Goal: Find specific page/section: Find specific page/section

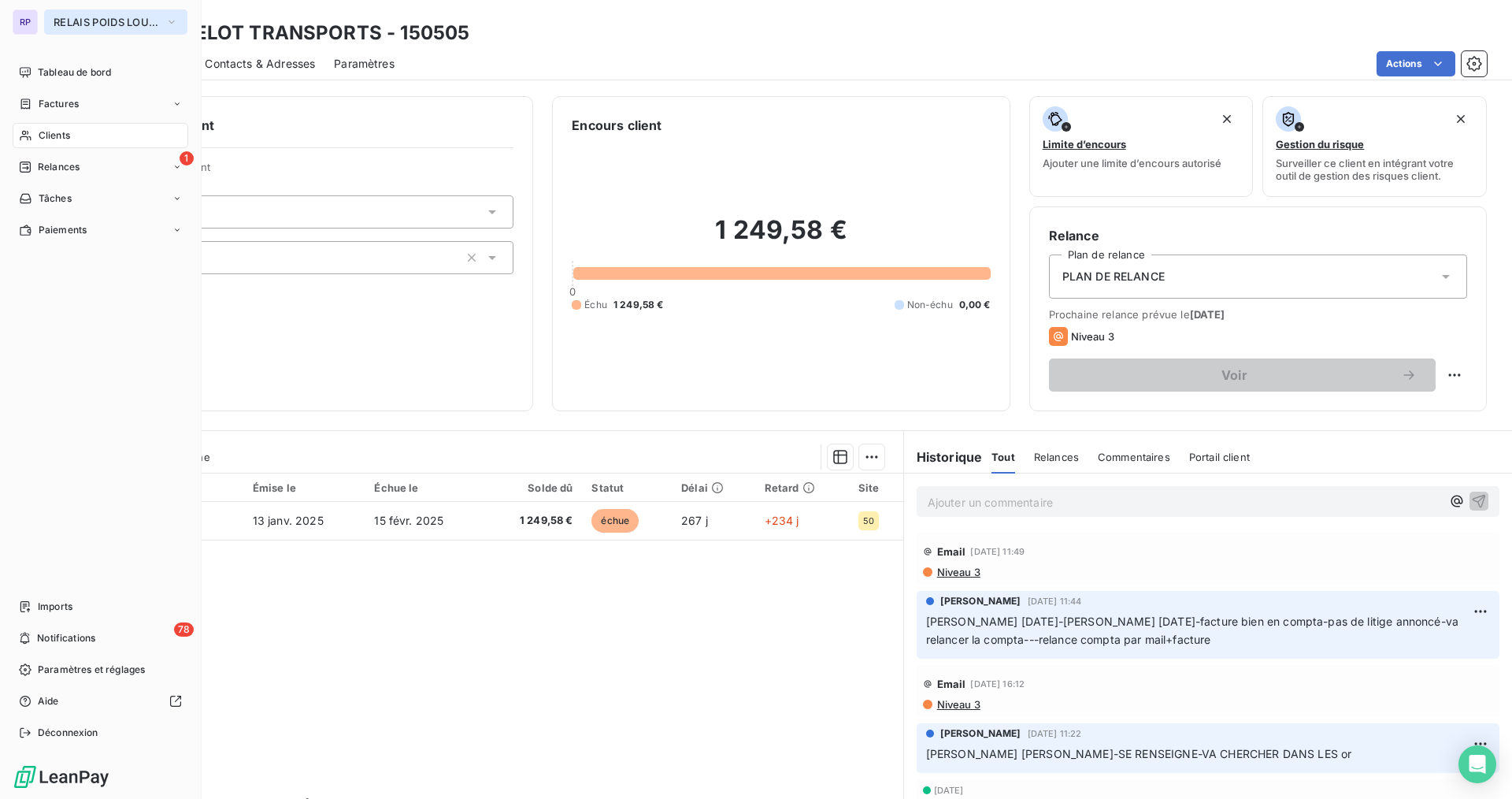
click at [66, 21] on span "RELAIS POIDS LOURDS LIMOUSIN" at bounding box center [107, 22] width 106 height 13
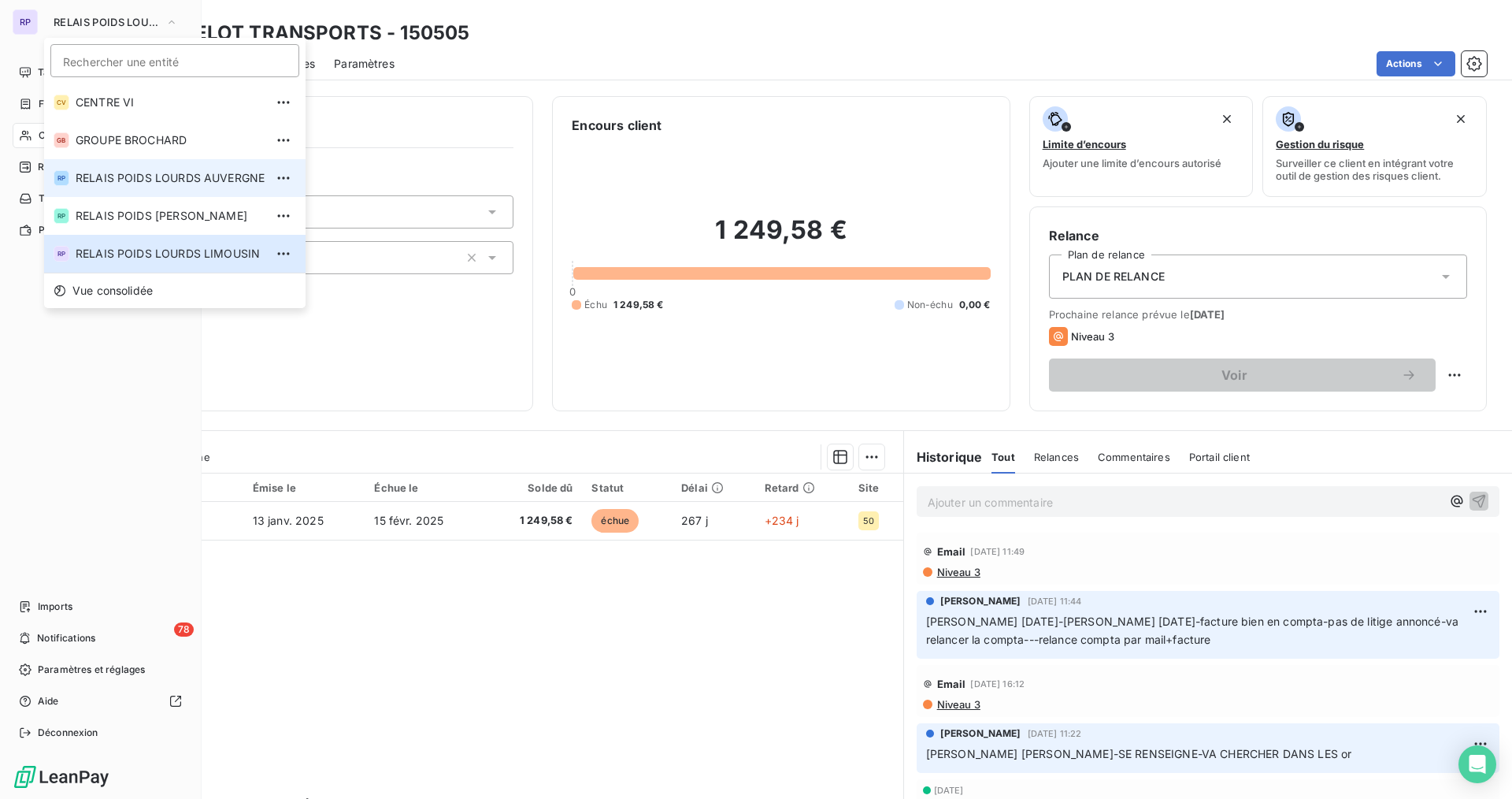
click at [160, 171] on span "RELAIS POIDS LOURDS AUVERGNE" at bounding box center [170, 178] width 189 height 16
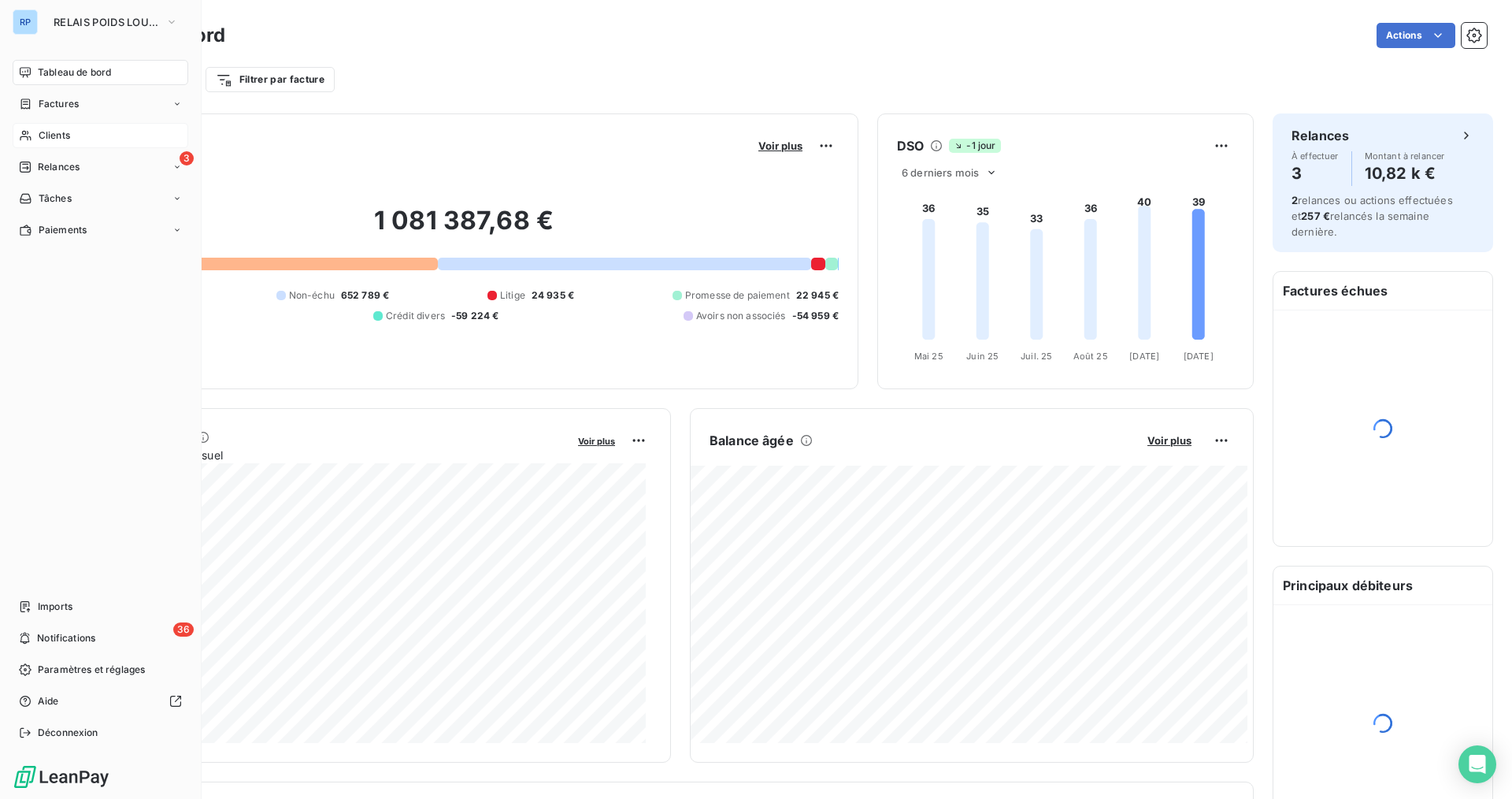
click at [82, 145] on div "Clients" at bounding box center [101, 134] width 175 height 25
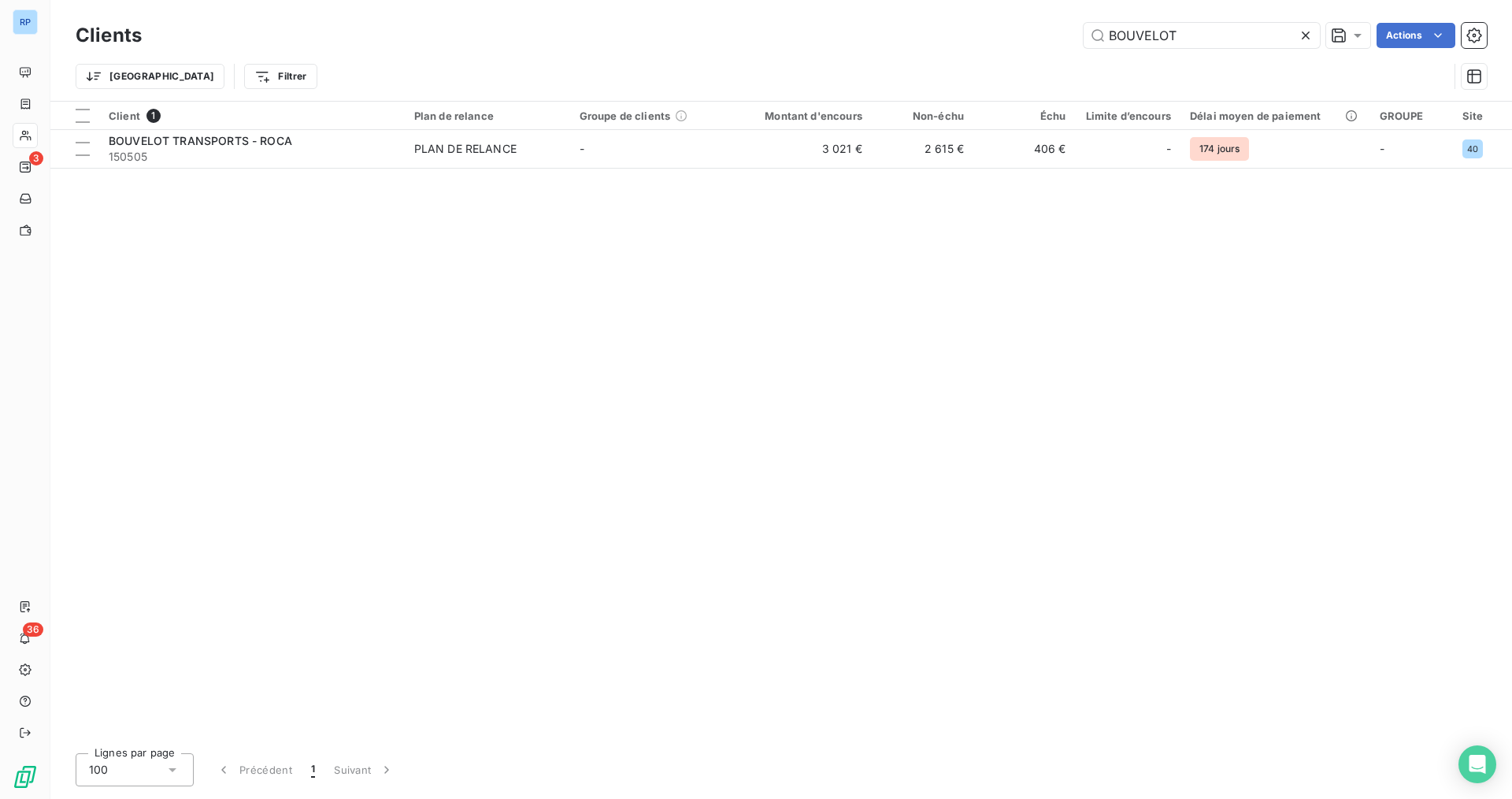
drag, startPoint x: 1192, startPoint y: 39, endPoint x: 973, endPoint y: 47, distance: 219.1
click at [975, 47] on div "BOUVELOT Actions" at bounding box center [824, 35] width 1327 height 25
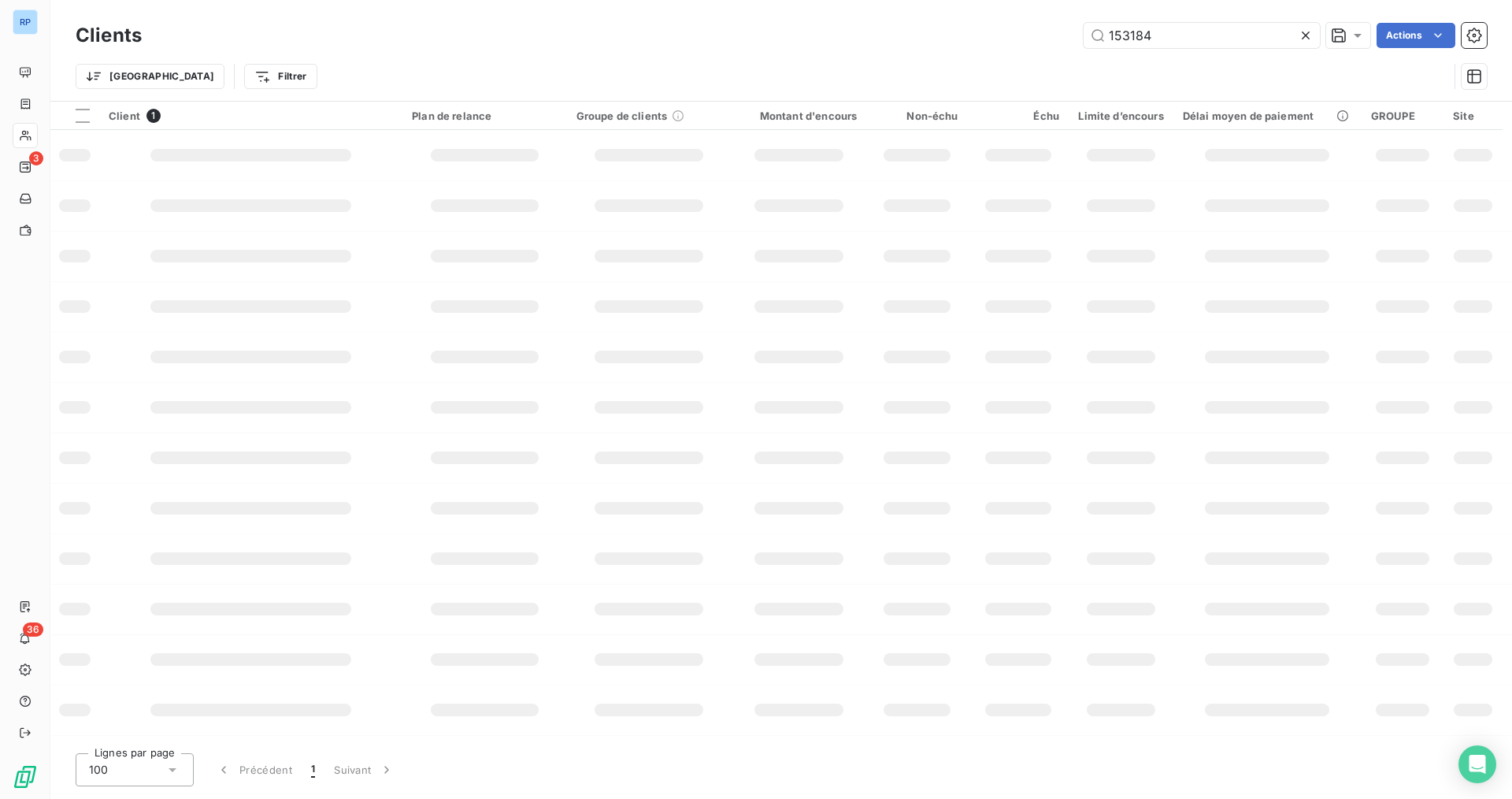
type input "153184"
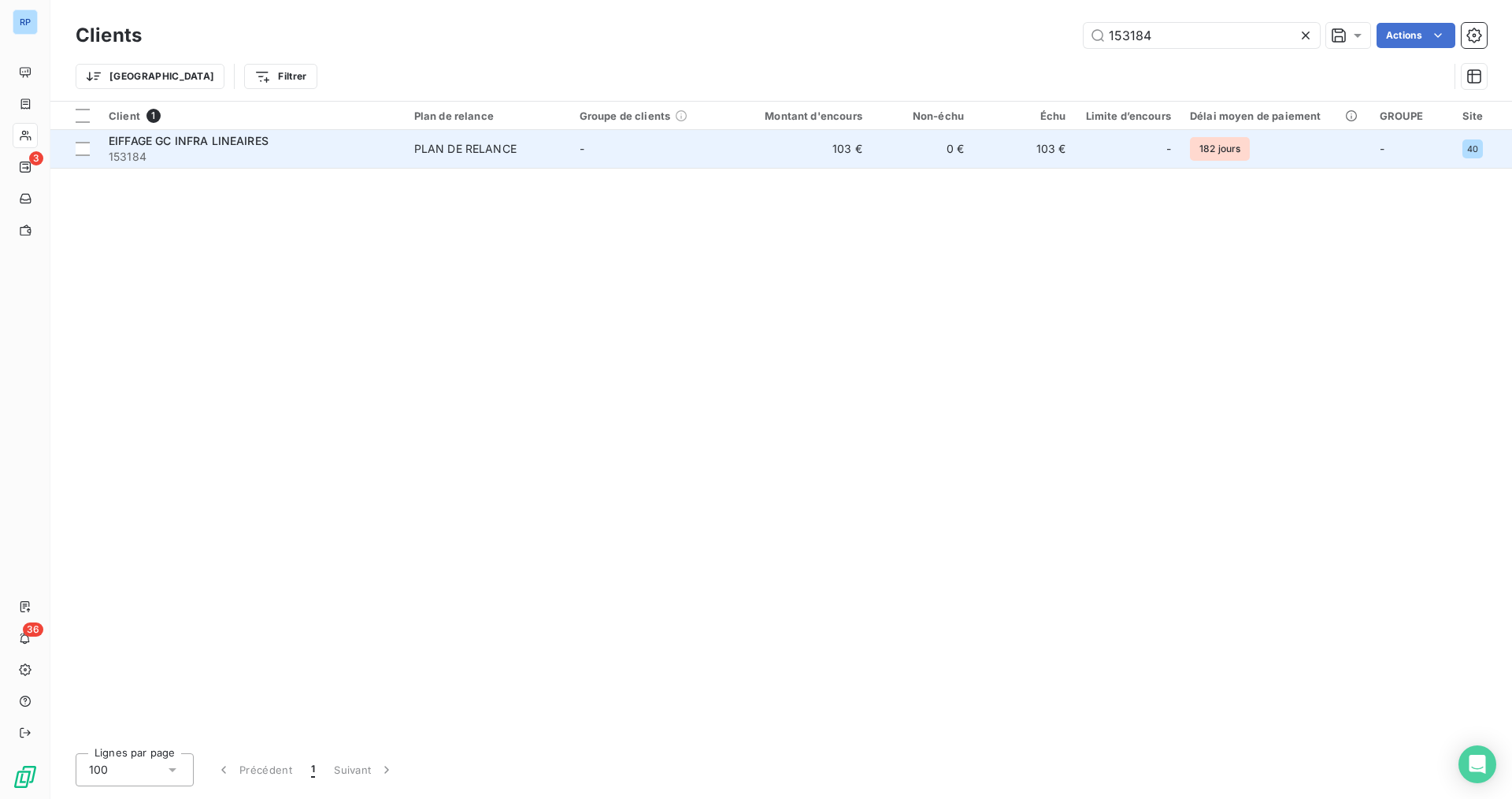
click at [290, 141] on div "EIFFAGE GC INFRA LINEAIRES" at bounding box center [252, 141] width 287 height 16
